Goal: Check status: Check status

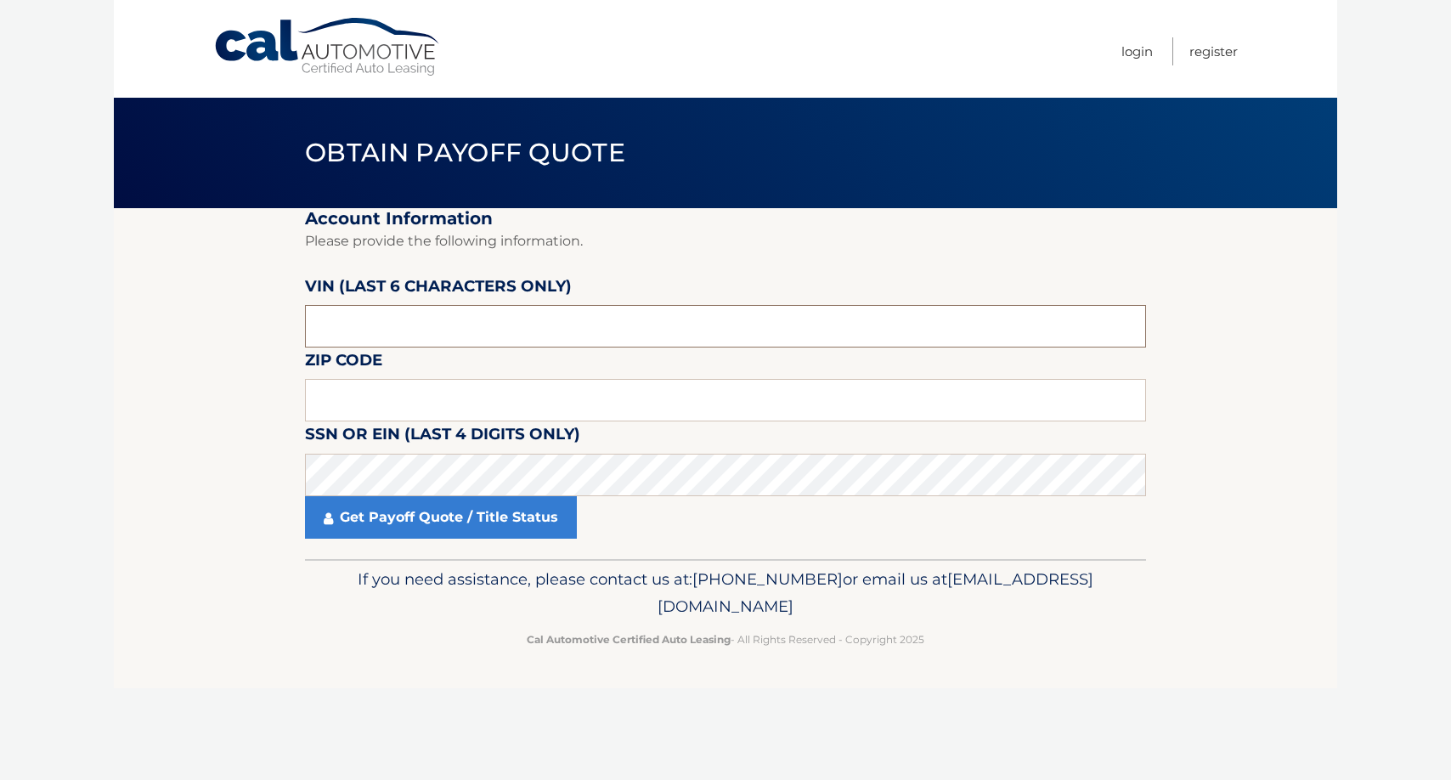
click at [413, 311] on input "text" at bounding box center [725, 326] width 841 height 42
click at [385, 328] on input "text" at bounding box center [725, 326] width 841 height 42
type input "406747"
click at [386, 396] on input "text" at bounding box center [725, 400] width 841 height 42
click at [350, 397] on input "text" at bounding box center [725, 400] width 841 height 42
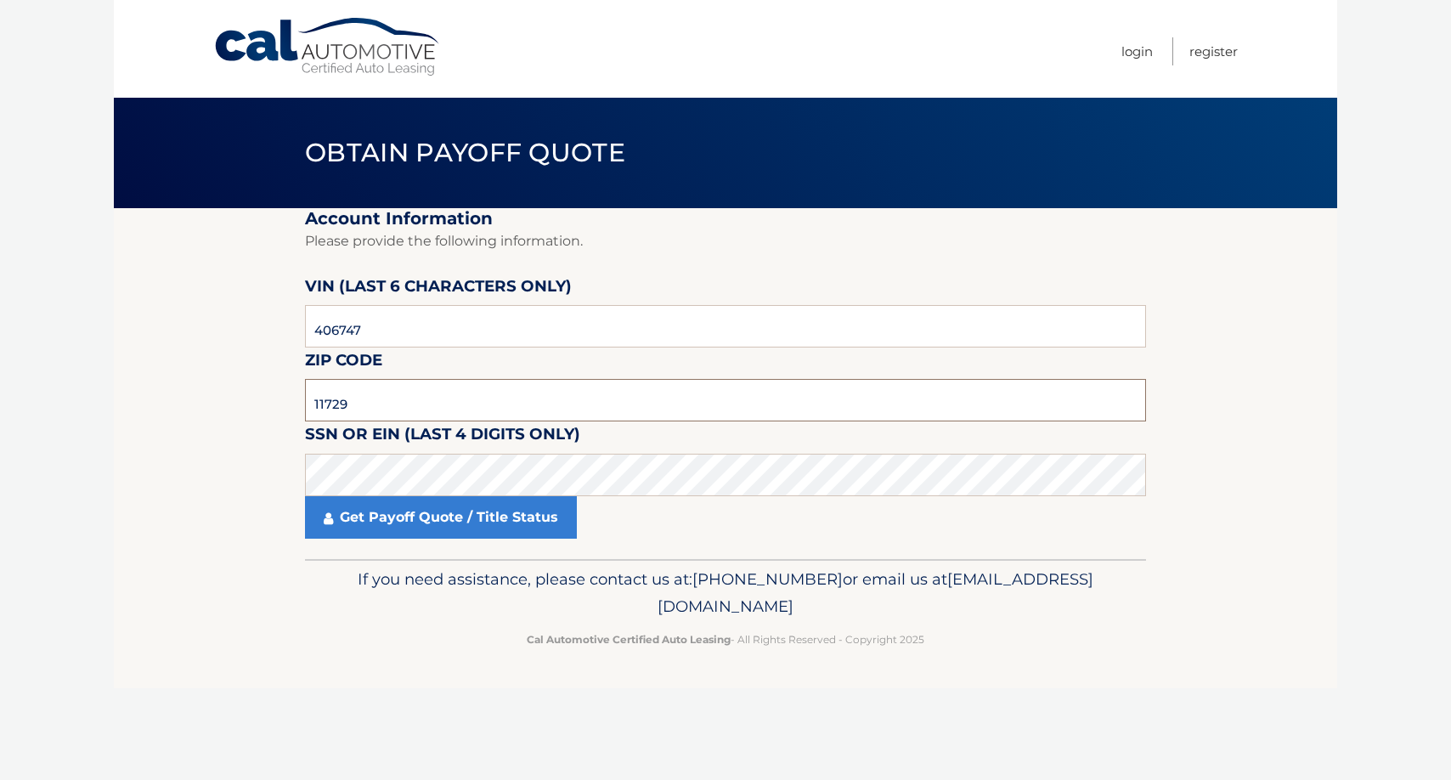
type input "11729"
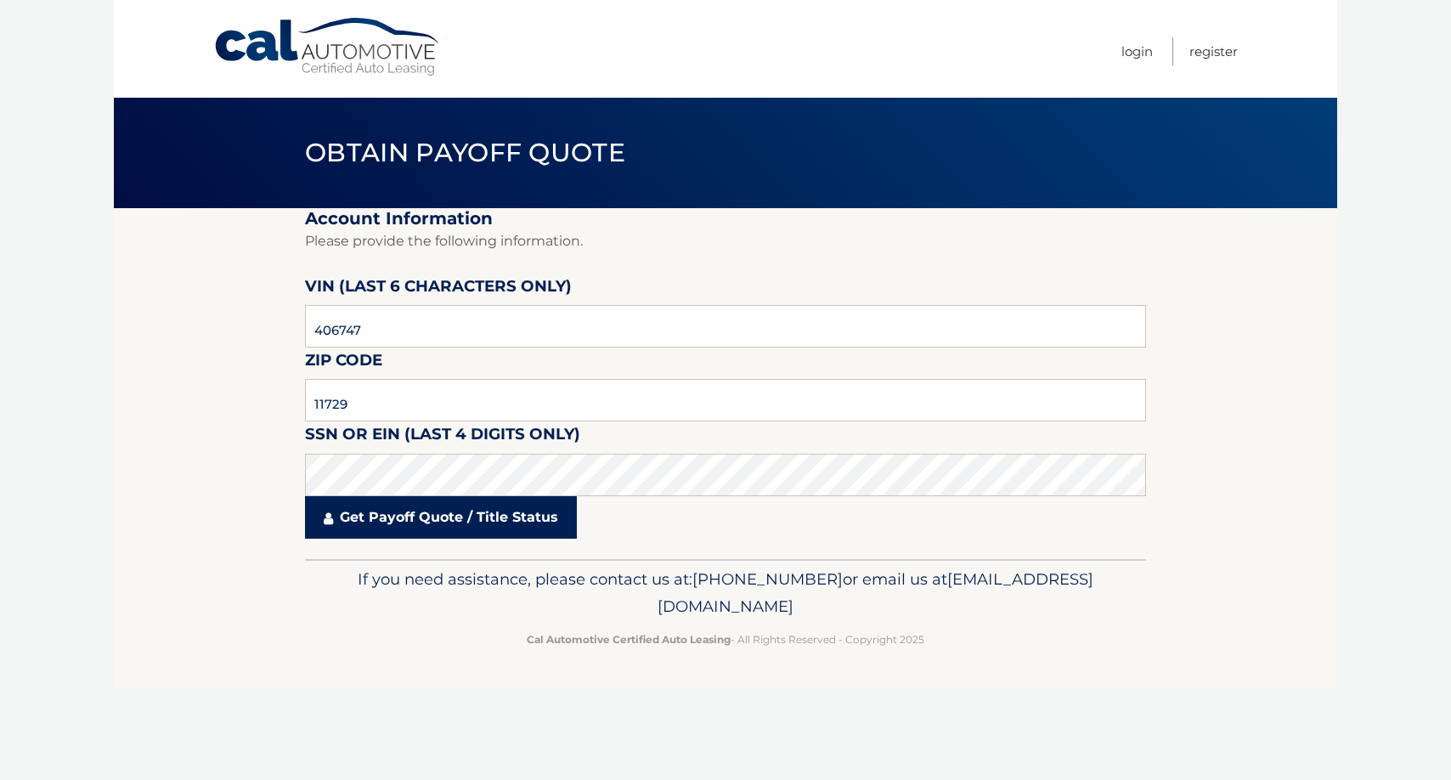
click at [394, 514] on link "Get Payoff Quote / Title Status" at bounding box center [441, 517] width 272 height 42
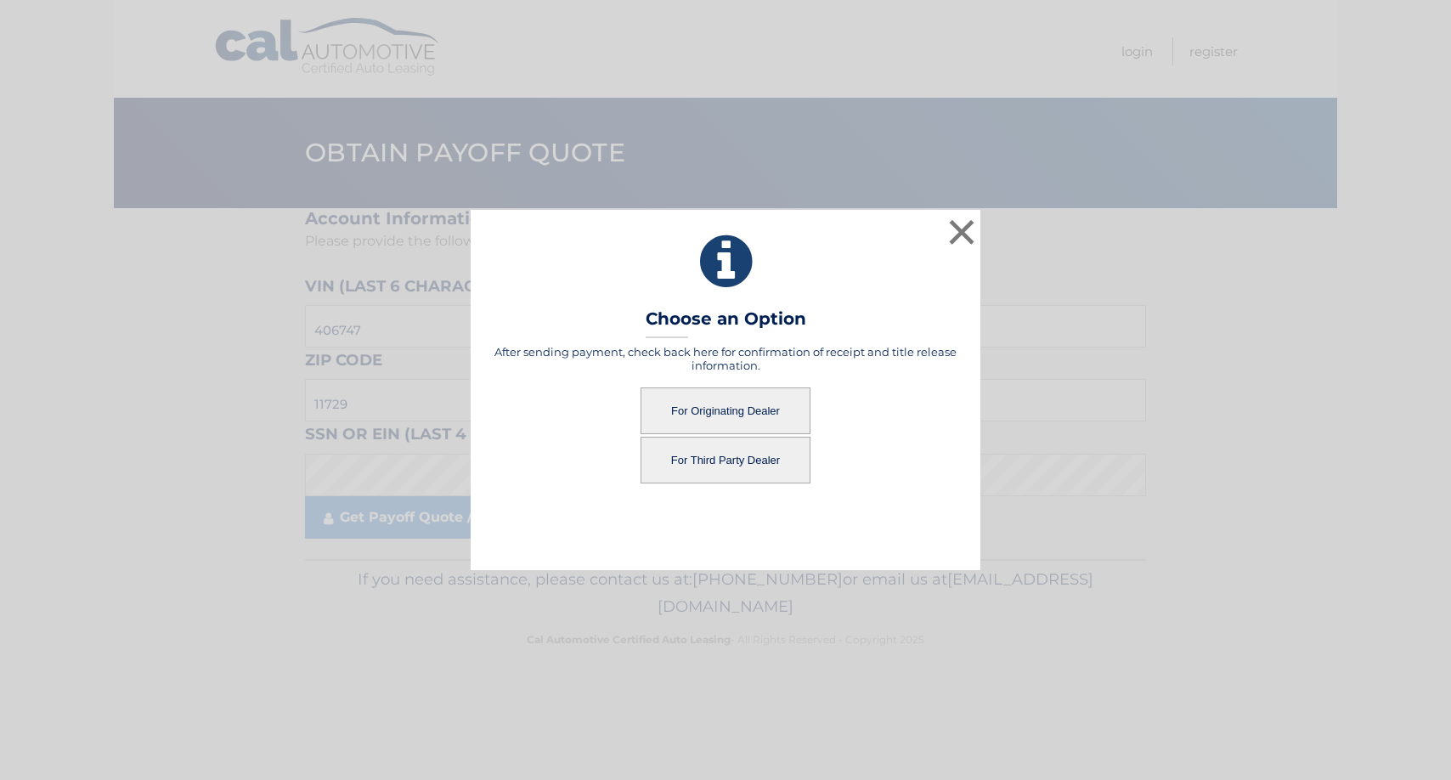
click at [719, 411] on button "For Originating Dealer" at bounding box center [725, 410] width 170 height 47
click at [747, 413] on button "For Originating Dealer" at bounding box center [725, 410] width 170 height 47
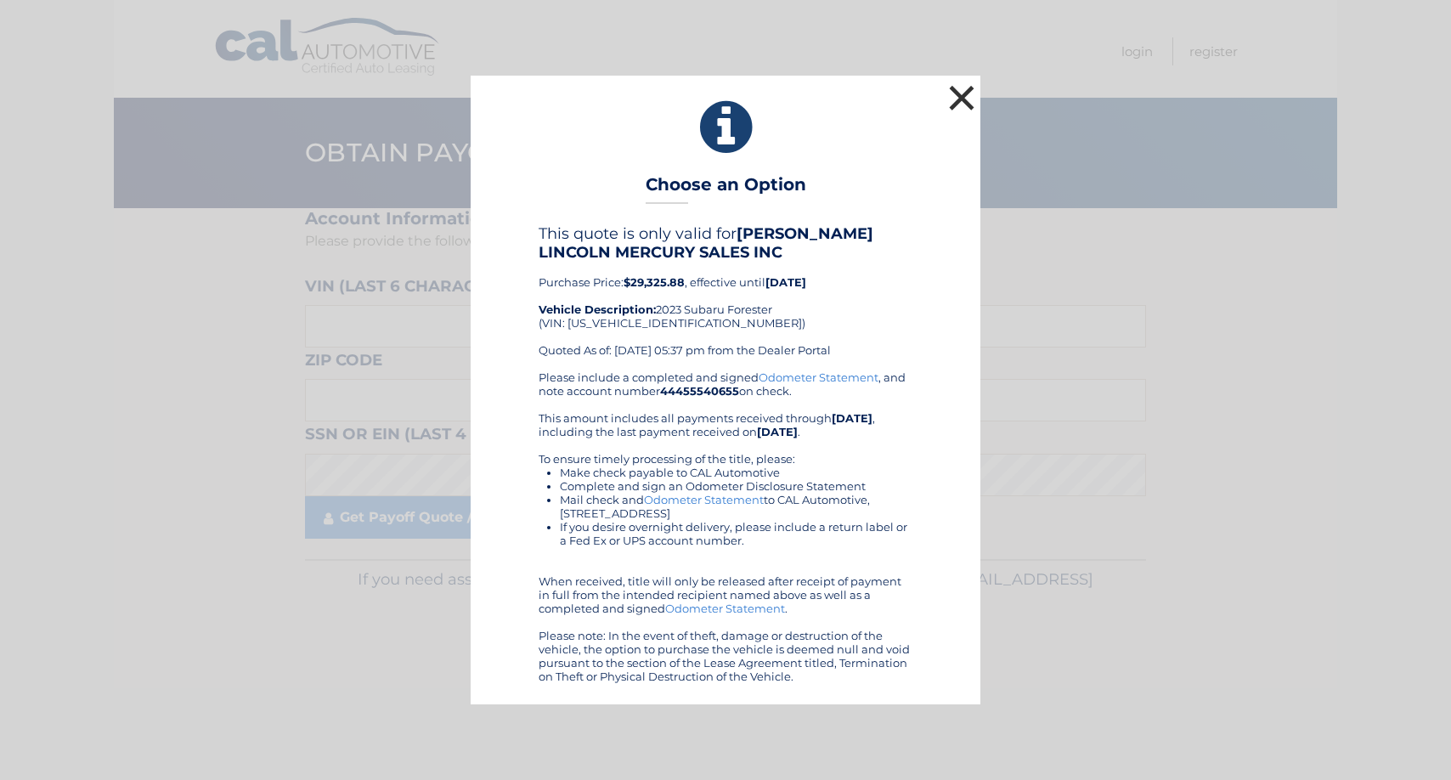
click at [961, 101] on button "×" at bounding box center [961, 98] width 34 height 34
